Goal: Navigation & Orientation: Find specific page/section

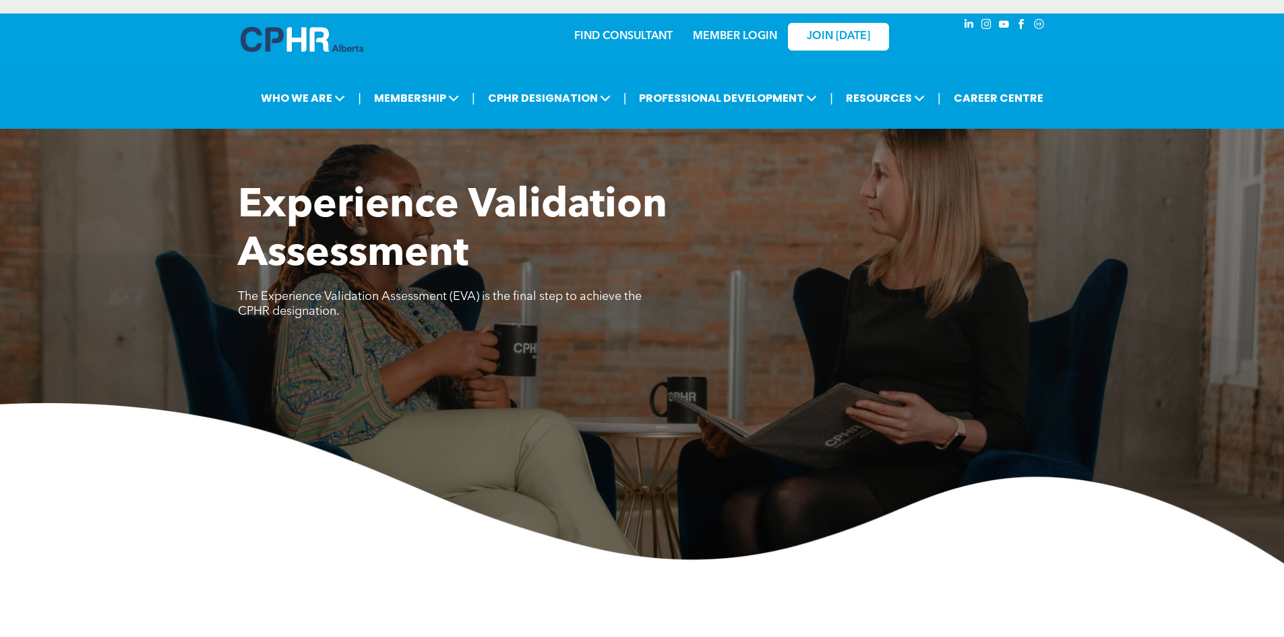
click at [747, 34] on link "MEMBER LOGIN" at bounding box center [735, 36] width 84 height 11
click at [811, 36] on span "JOIN [DATE]" at bounding box center [838, 36] width 63 height 13
click at [714, 34] on link "MEMBER LOGIN" at bounding box center [735, 36] width 84 height 11
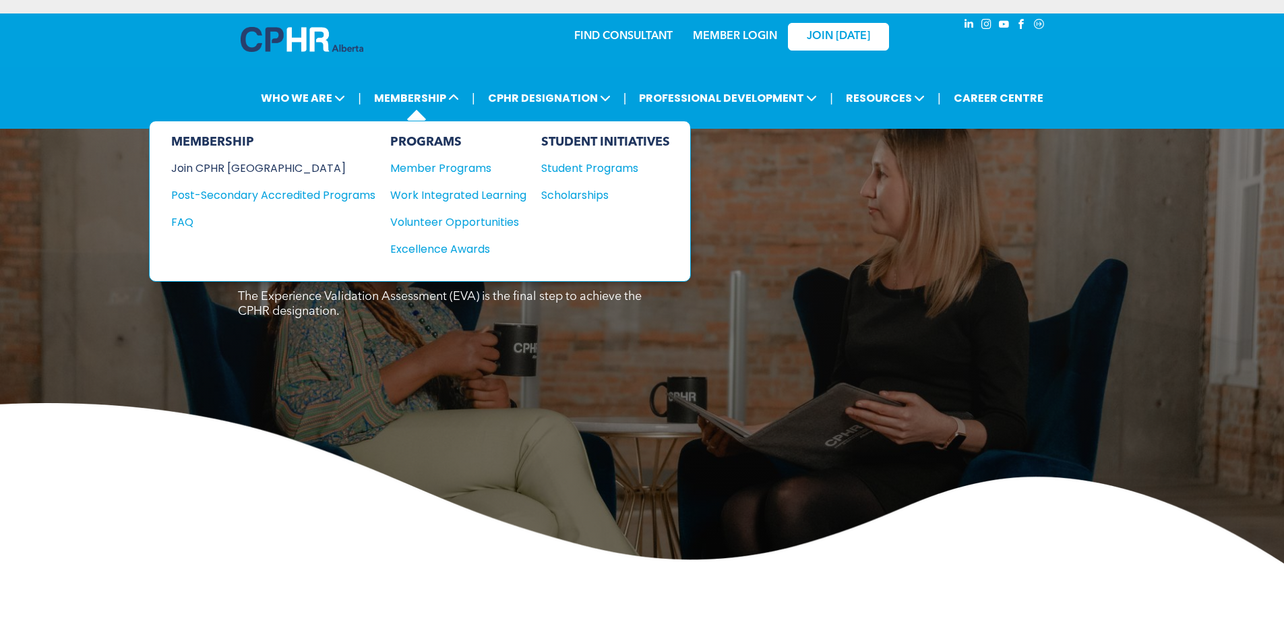
click at [220, 164] on div "Join CPHR [GEOGRAPHIC_DATA]" at bounding box center [263, 168] width 184 height 17
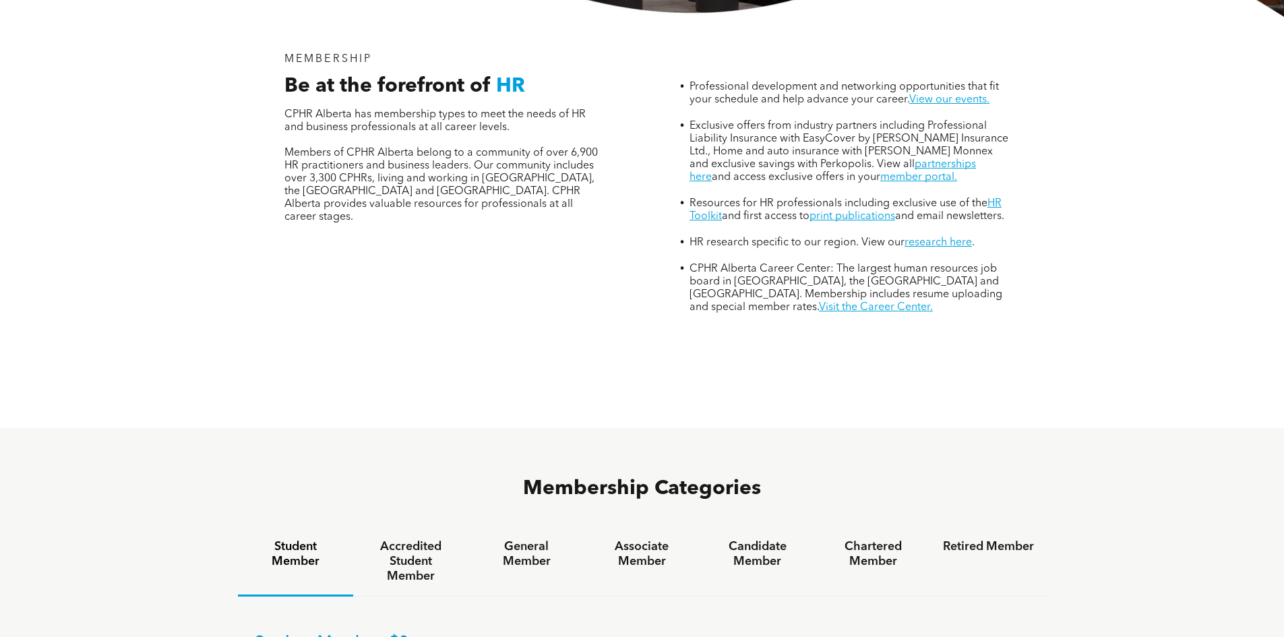
scroll to position [522, 0]
click at [885, 171] on link "member portal." at bounding box center [918, 176] width 77 height 11
